Goal: Information Seeking & Learning: Learn about a topic

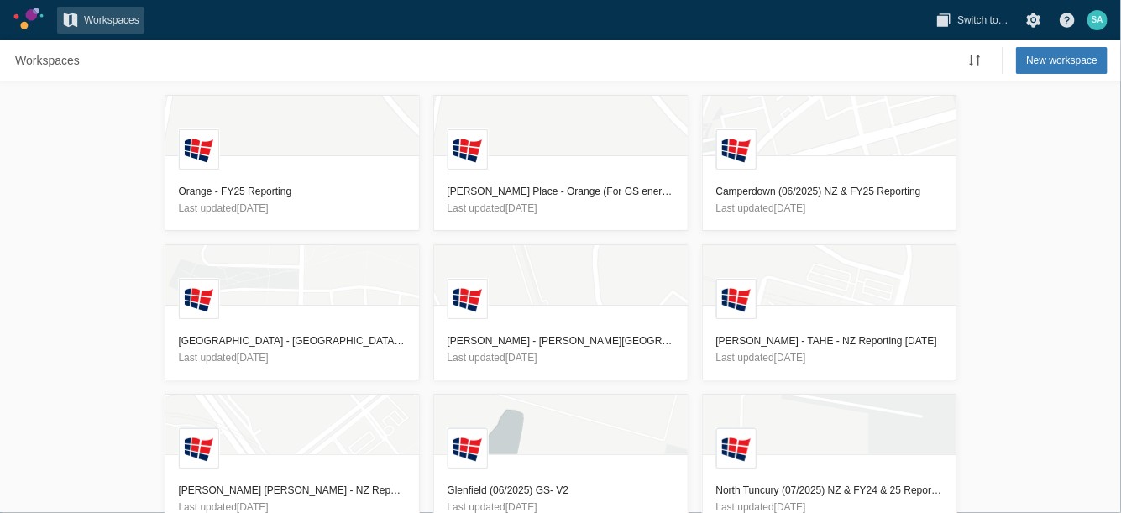
click at [113, 253] on div "L Orange - FY25 Reporting Last updated [DATE] L [PERSON_NAME] Place - [GEOGRAPH…" at bounding box center [560, 297] width 1121 height 432
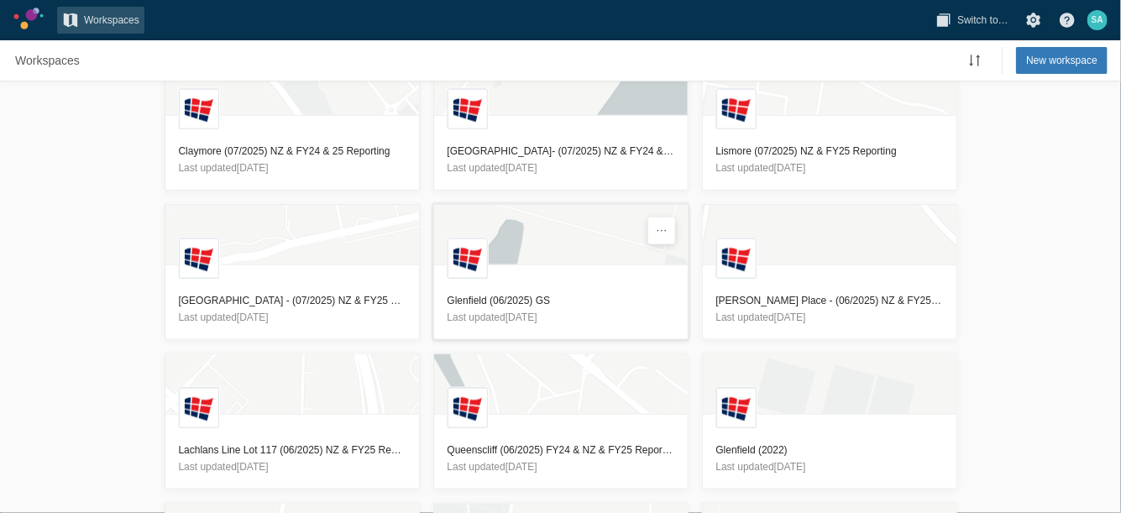
click at [485, 296] on h3 "Glenfield (06/2025) GS" at bounding box center [561, 300] width 227 height 17
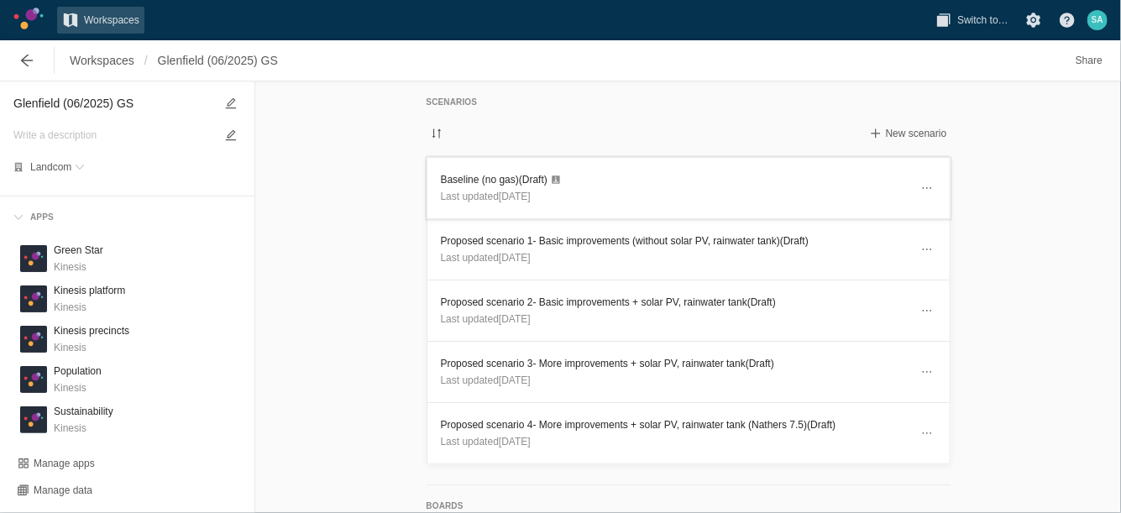
click at [457, 176] on h3 "Baseline (no gas) (Draft)" at bounding box center [675, 179] width 468 height 17
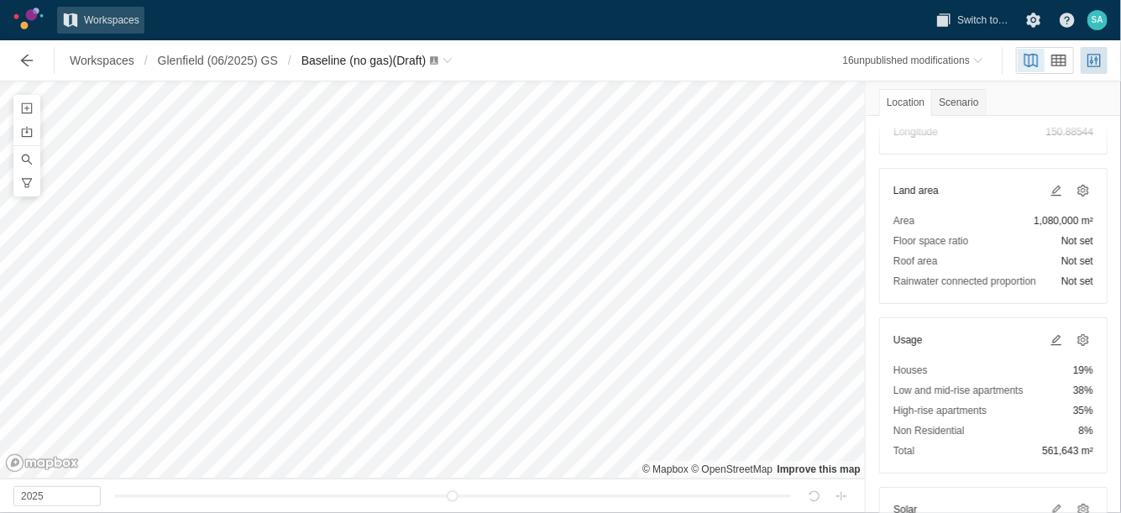
scroll to position [150, 0]
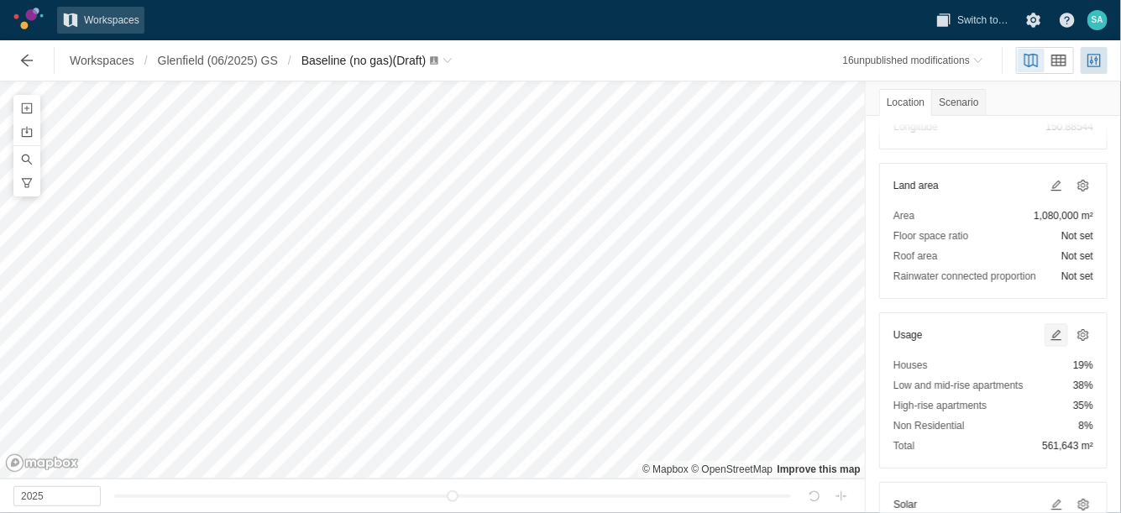
click at [1049, 331] on span at bounding box center [1055, 334] width 13 height 13
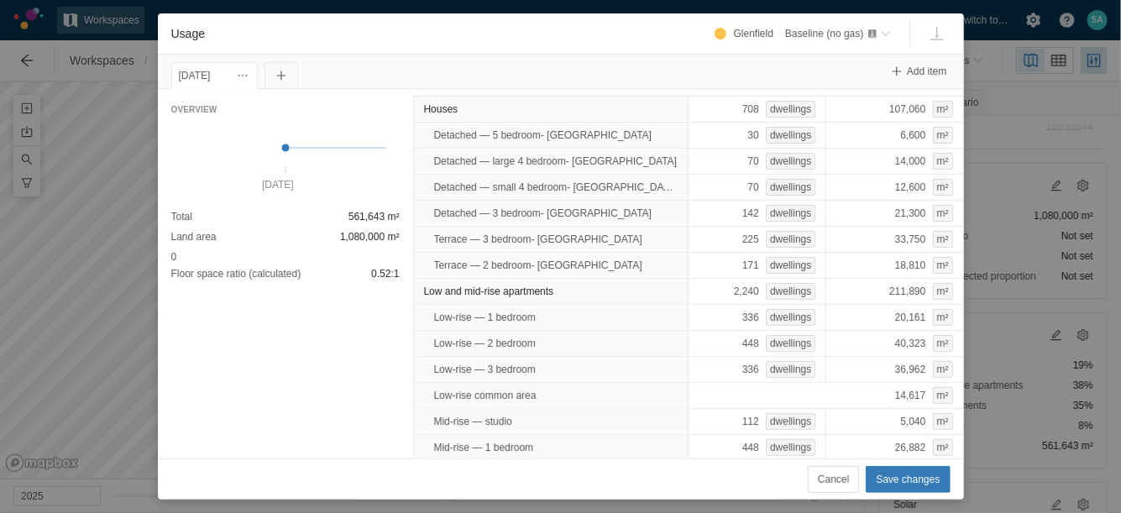
scroll to position [1, 0]
click at [112, 247] on div "Usage Glenfield Baseline (no gas) 1 Jan 2025 Add item Overview 1 Jan 2025 Total…" at bounding box center [560, 256] width 1121 height 513
click at [840, 484] on span "Cancel" at bounding box center [833, 479] width 31 height 17
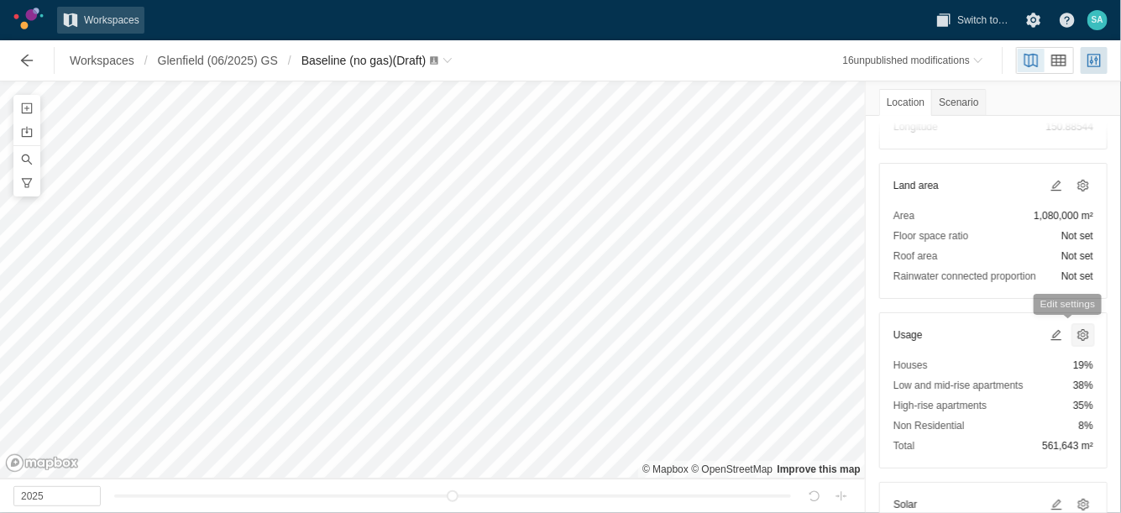
click at [1076, 333] on span at bounding box center [1082, 334] width 13 height 13
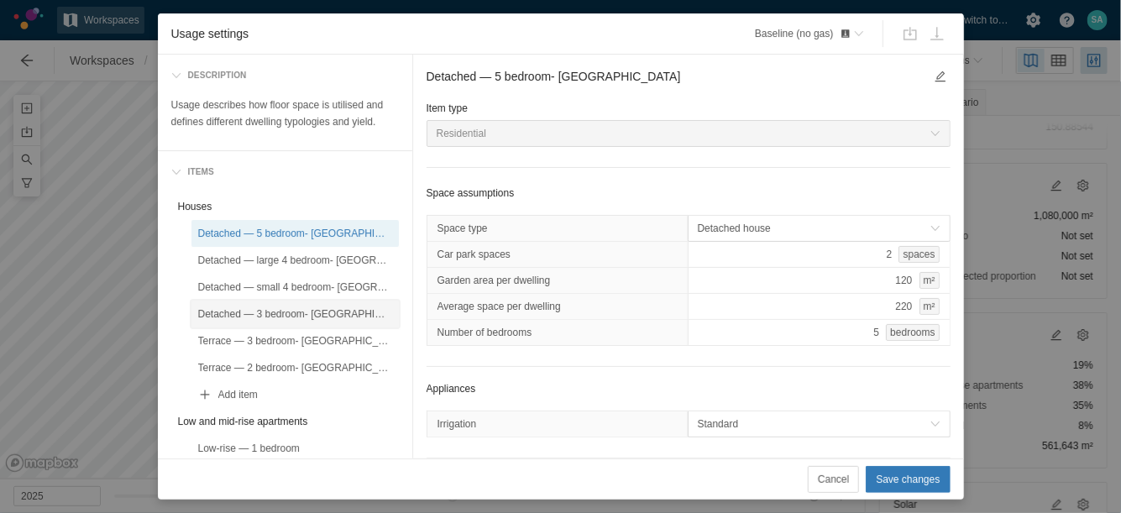
click at [294, 315] on div "Detached — 3 bedroom- Glenfield" at bounding box center [295, 314] width 194 height 17
